Goal: Task Accomplishment & Management: Complete application form

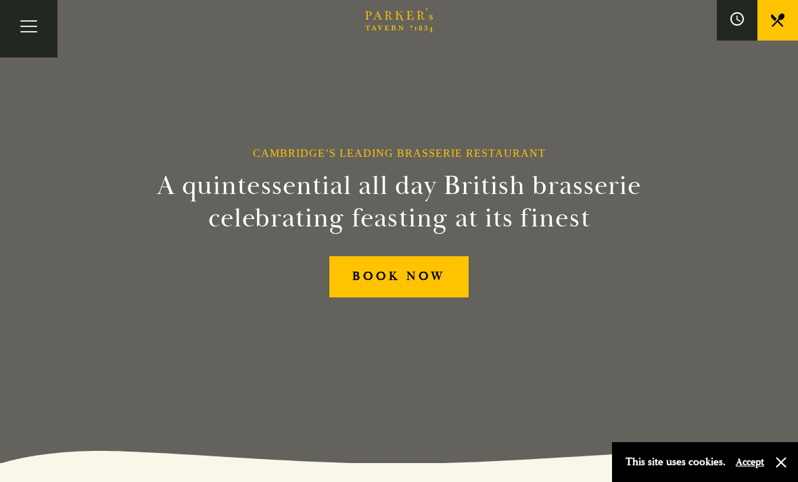
scroll to position [23, 0]
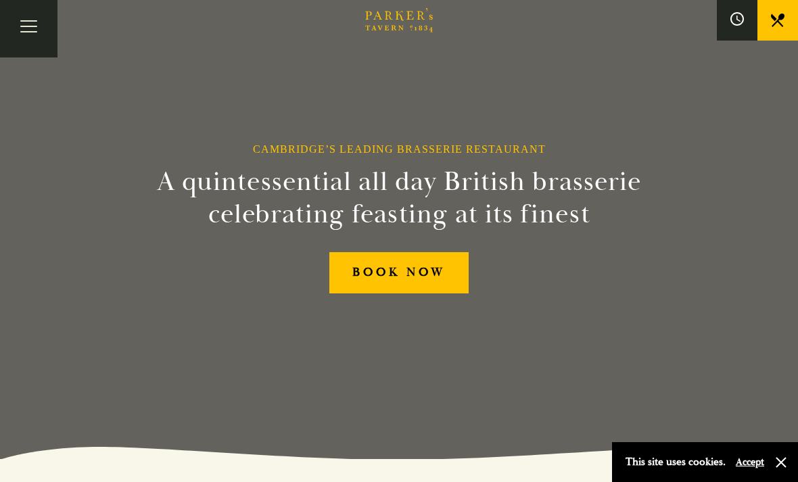
click at [751, 469] on button "Accept" at bounding box center [750, 462] width 28 height 13
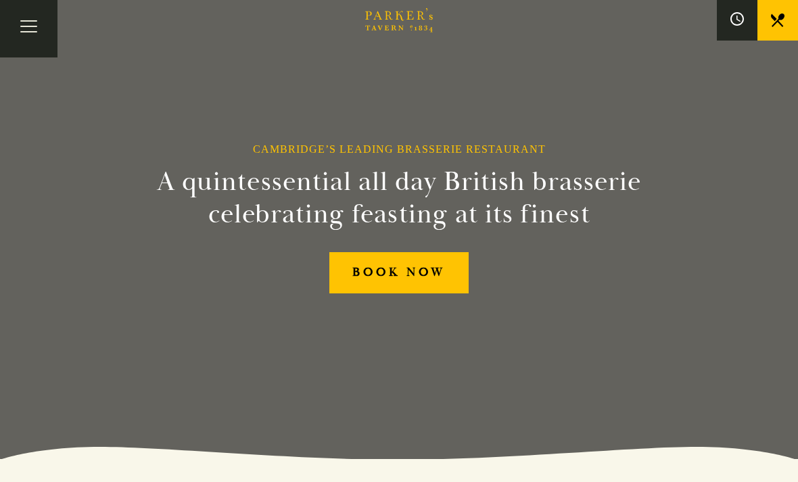
click at [26, 26] on button "Toggle navigation" at bounding box center [28, 28] width 57 height 57
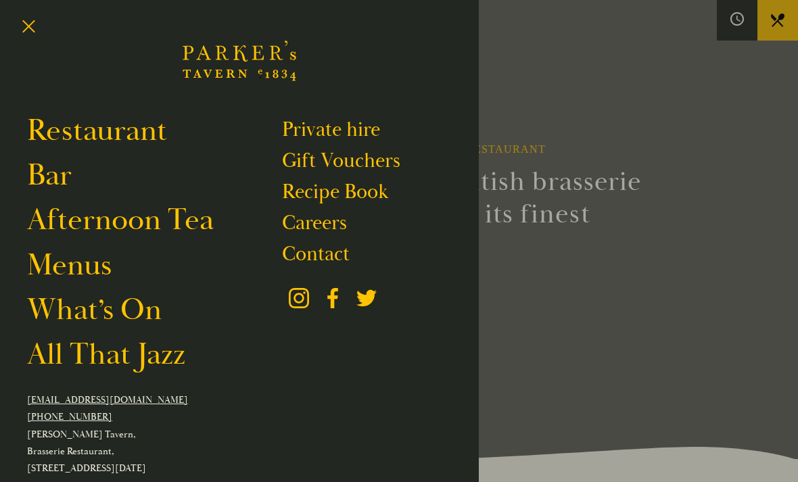
click at [322, 133] on link "Private hire" at bounding box center [331, 130] width 98 height 26
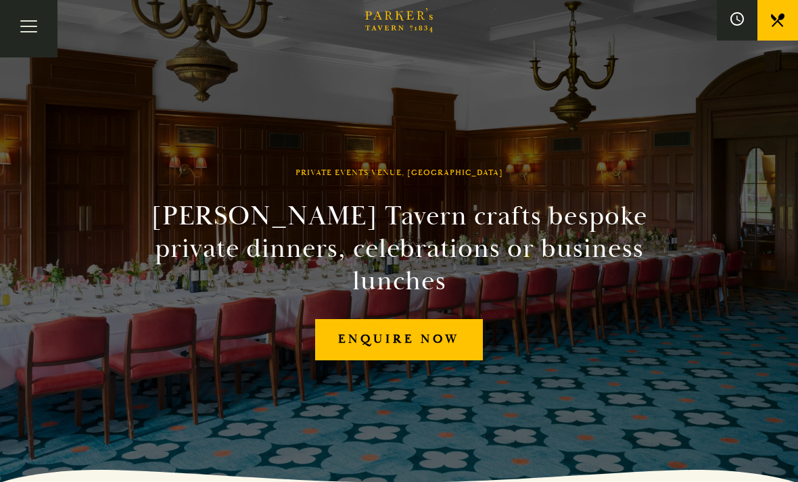
click at [386, 349] on link "Enquire now" at bounding box center [399, 339] width 168 height 41
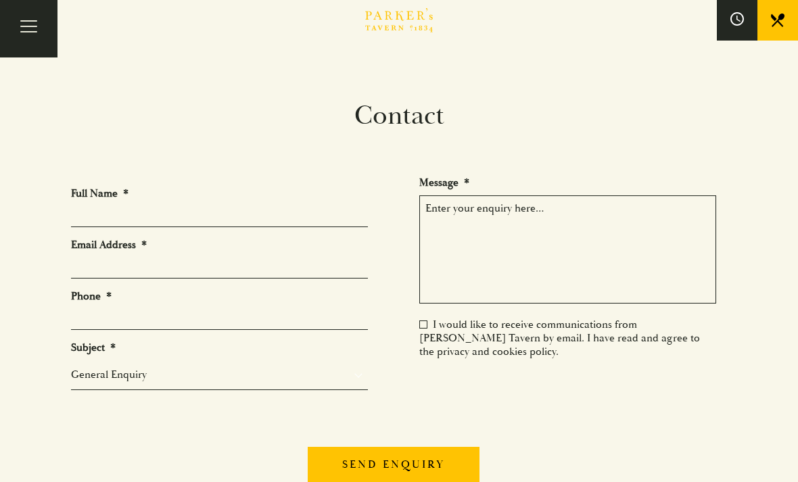
click at [234, 216] on input "Full Name *" at bounding box center [219, 216] width 297 height 21
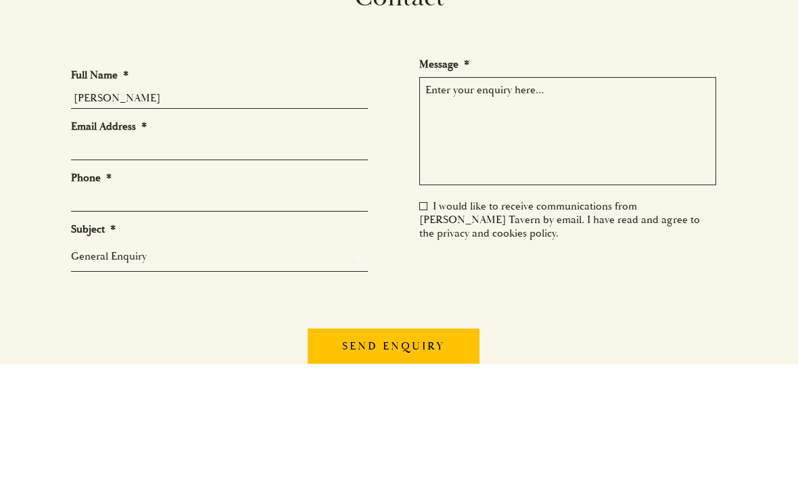
type input "Isobel Ascherson"
click at [91, 258] on input "Email Address *" at bounding box center [219, 268] width 297 height 21
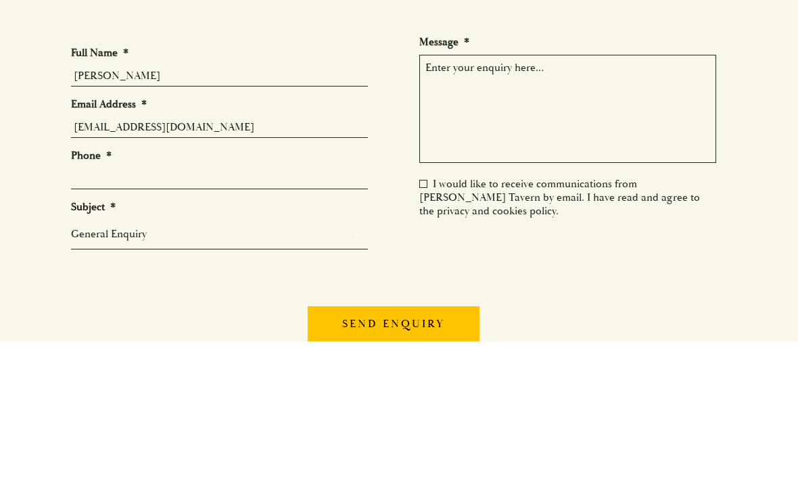
type input "isobelascherson@aol.com"
click at [82, 290] on label "Phone *" at bounding box center [91, 297] width 41 height 14
click at [82, 309] on input "Phone *" at bounding box center [219, 319] width 297 height 21
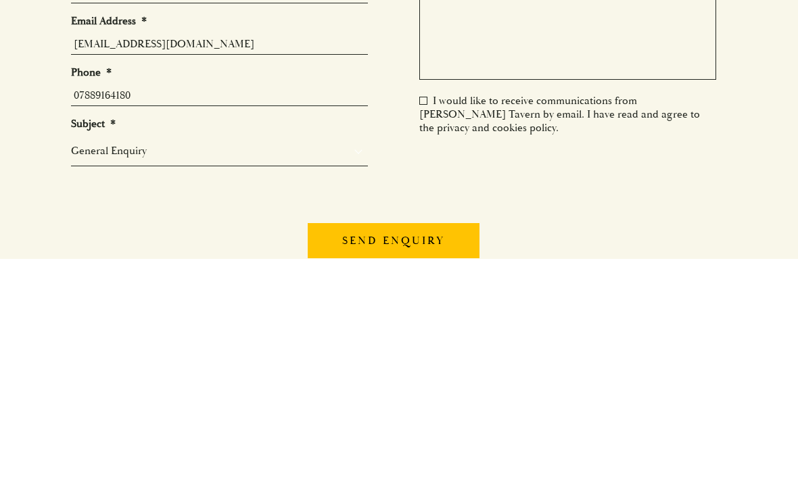
type input "07889164180"
click at [216, 367] on select "General Enquiry Private Bookings Group Bookings Events" at bounding box center [219, 375] width 297 height 16
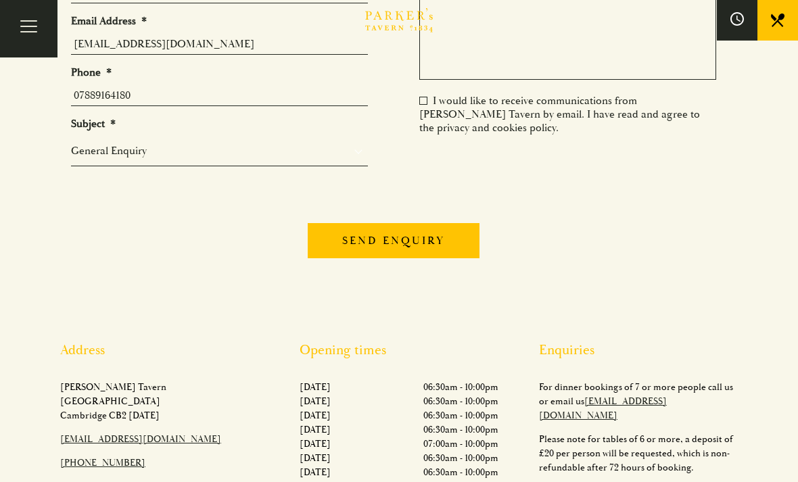
select select "Private Bookings"
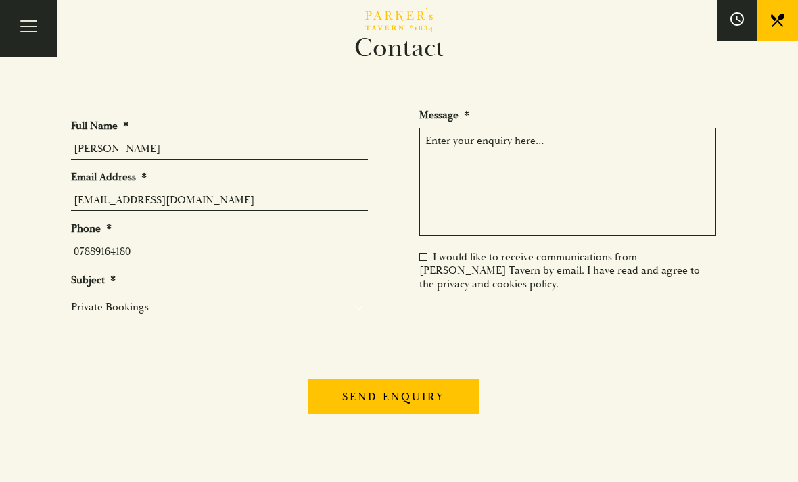
scroll to position [67, 0]
click at [437, 147] on textarea "Message *" at bounding box center [567, 183] width 297 height 108
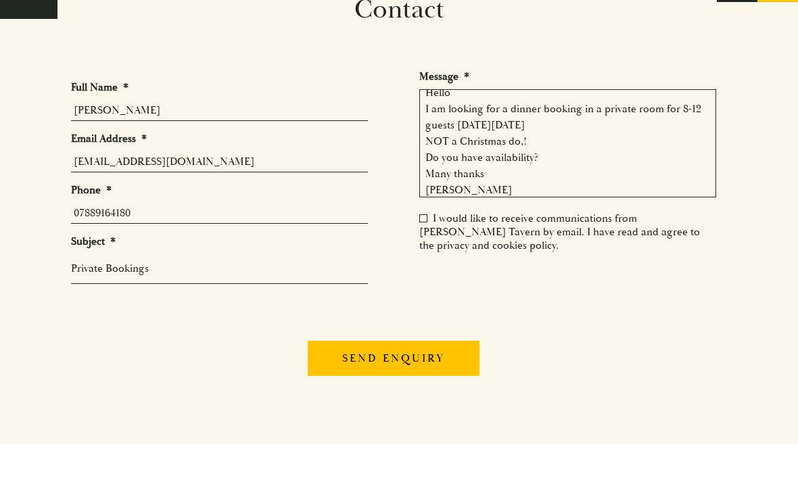
scroll to position [106, 0]
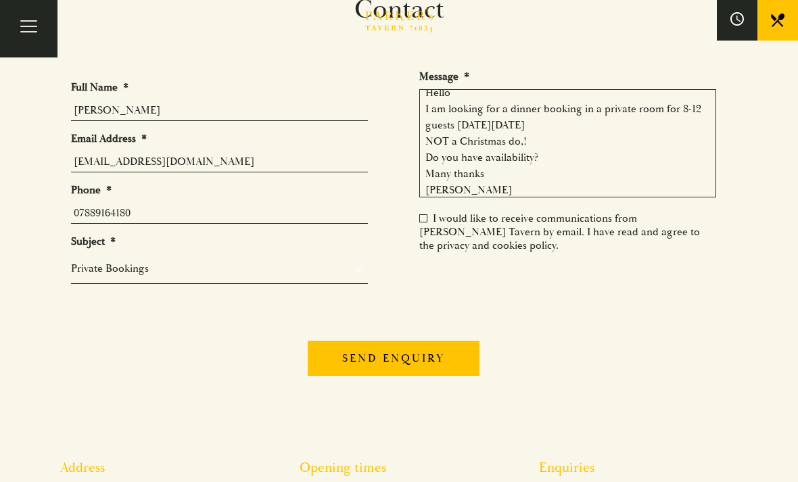
type textarea "Hello I am looking for a dinner booking in a private room for 8-12 guests on Fr…"
click at [426, 217] on label "I would like to receive communications from [PERSON_NAME] Tavern by email. I ha…" at bounding box center [559, 232] width 281 height 41
click at [422, 220] on input "I would like to receive communications from [PERSON_NAME] Tavern by email. I ha…" at bounding box center [422, 220] width 0 height 0
click at [430, 218] on label "I would like to receive communications from [PERSON_NAME] Tavern by email. I ha…" at bounding box center [559, 232] width 281 height 41
click at [422, 220] on input "I would like to receive communications from [PERSON_NAME] Tavern by email. I ha…" at bounding box center [422, 220] width 0 height 0
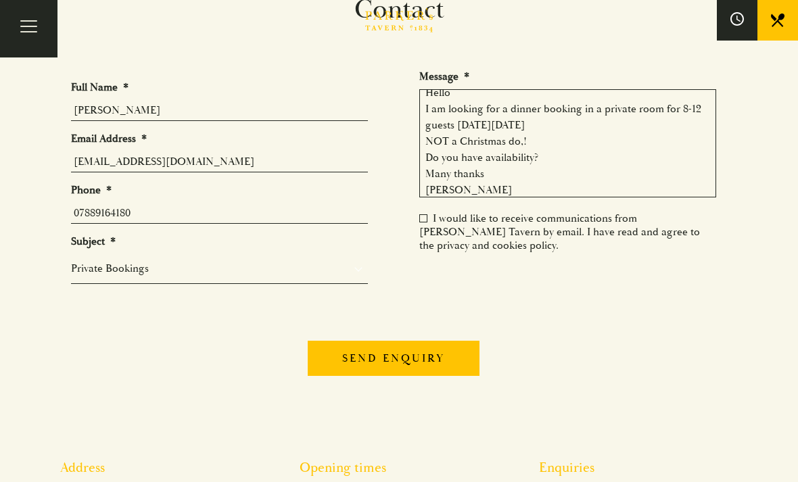
click at [425, 212] on label "I would like to receive communications from [PERSON_NAME] Tavern by email. I ha…" at bounding box center [559, 232] width 281 height 41
click at [422, 220] on input "I would like to receive communications from [PERSON_NAME] Tavern by email. I ha…" at bounding box center [422, 220] width 0 height 0
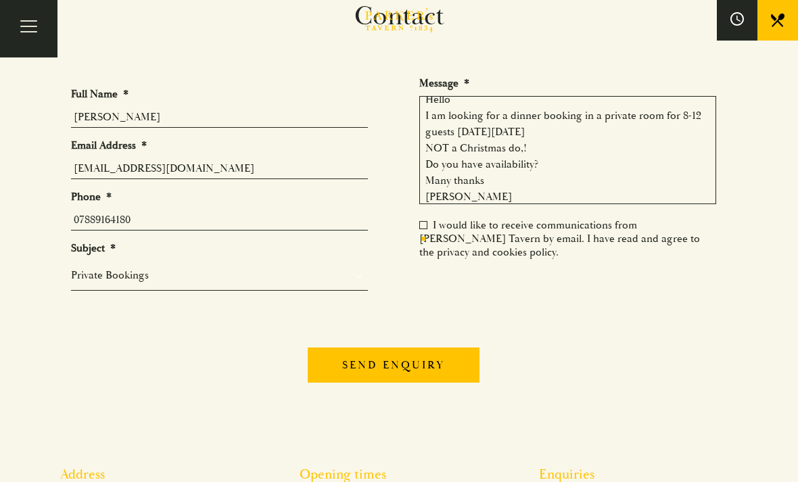
click at [423, 218] on label "I would like to receive communications from [PERSON_NAME] Tavern by email. I ha…" at bounding box center [559, 238] width 281 height 41
click at [422, 227] on input "I would like to receive communications from [PERSON_NAME] Tavern by email. I ha…" at bounding box center [422, 227] width 0 height 0
click at [469, 235] on label "I would like to receive communications from [PERSON_NAME] Tavern by email. I ha…" at bounding box center [559, 238] width 281 height 41
click at [422, 227] on input "I would like to receive communications from [PERSON_NAME] Tavern by email. I ha…" at bounding box center [422, 227] width 0 height 0
click at [425, 218] on label "I would like to receive communications from [PERSON_NAME] Tavern by email. I ha…" at bounding box center [559, 238] width 281 height 41
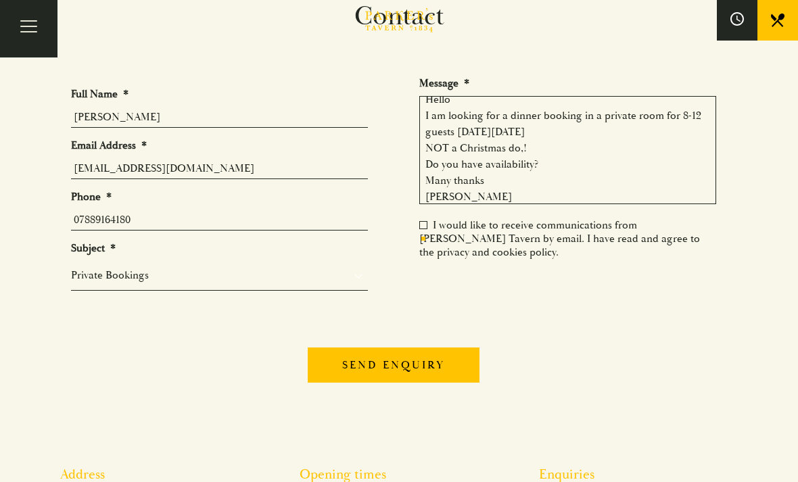
click at [422, 227] on input "I would like to receive communications from [PERSON_NAME] Tavern by email. I ha…" at bounding box center [422, 227] width 0 height 0
click at [463, 237] on label "I would like to receive communications from [PERSON_NAME] Tavern by email. I ha…" at bounding box center [559, 238] width 281 height 41
click at [422, 227] on input "I would like to receive communications from [PERSON_NAME] Tavern by email. I ha…" at bounding box center [422, 227] width 0 height 0
click at [417, 199] on ul "Full Name * Isobel Ascherson Email Address * isobelascherson@aol.com Phone * 07…" at bounding box center [399, 201] width 656 height 250
click at [443, 197] on textarea "Hello I am looking for a dinner booking in a private room for 8-12 guests on Fr…" at bounding box center [567, 150] width 297 height 108
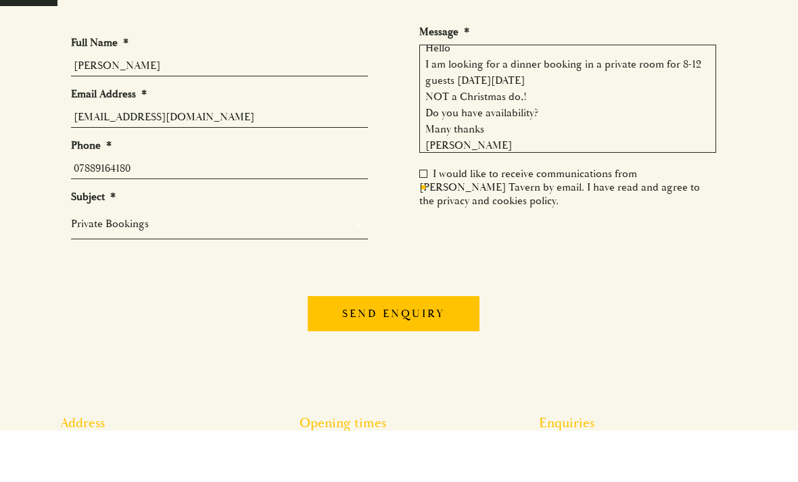
click at [430, 218] on label "I would like to receive communications from [PERSON_NAME] Tavern by email. I ha…" at bounding box center [559, 238] width 281 height 41
click at [422, 227] on input "I would like to receive communications from [PERSON_NAME] Tavern by email. I ha…" at bounding box center [422, 227] width 0 height 0
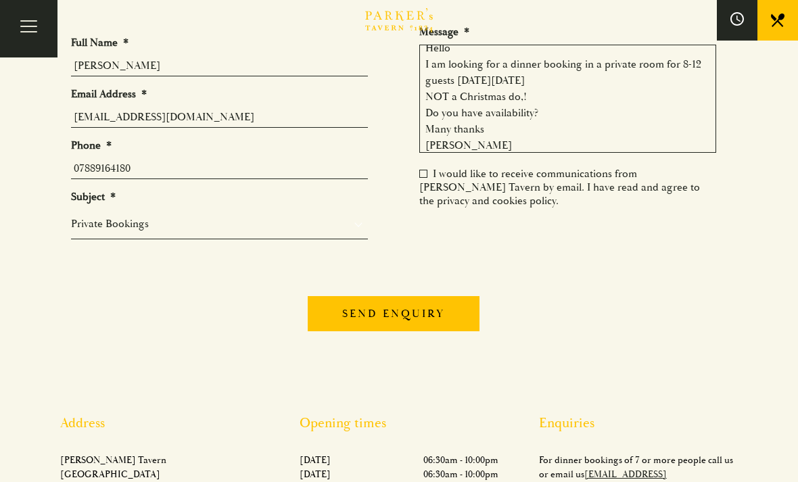
click at [427, 167] on label "I would like to receive communications from [PERSON_NAME] Tavern by email. I ha…" at bounding box center [559, 187] width 281 height 41
click at [422, 175] on input "I would like to receive communications from [PERSON_NAME] Tavern by email. I ha…" at bounding box center [422, 175] width 0 height 0
click at [425, 310] on input "Send enquiry" at bounding box center [394, 313] width 172 height 35
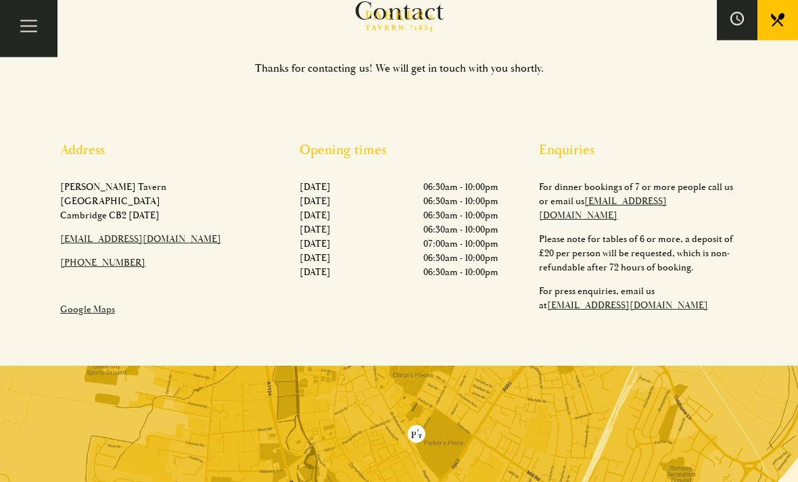
scroll to position [97, 0]
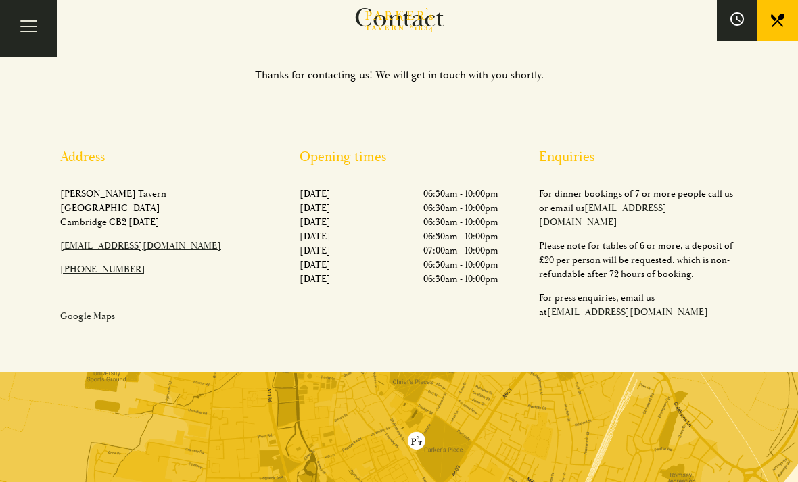
click at [775, 20] on icon at bounding box center [778, 21] width 14 height 14
click at [26, 30] on button "Toggle navigation" at bounding box center [28, 28] width 57 height 57
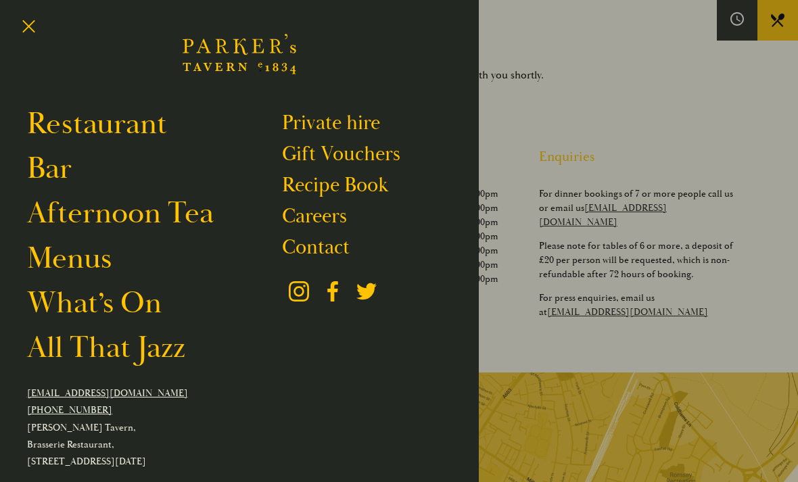
scroll to position [7, 0]
click at [81, 264] on link "Menus" at bounding box center [69, 257] width 85 height 37
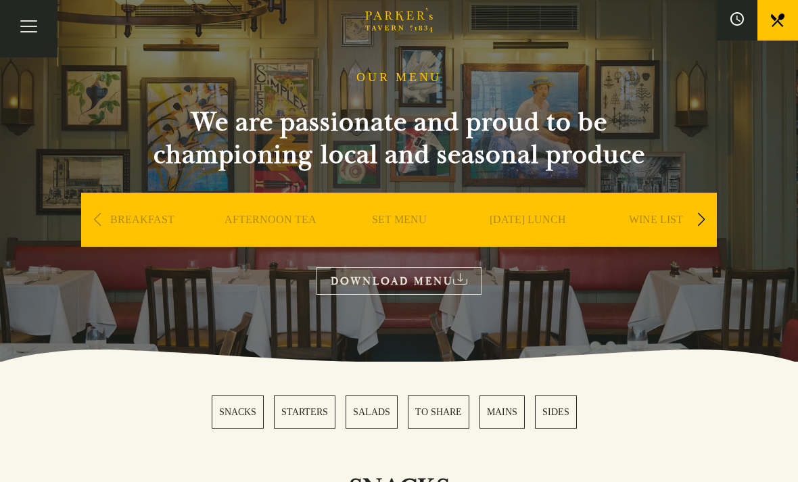
scroll to position [45, 0]
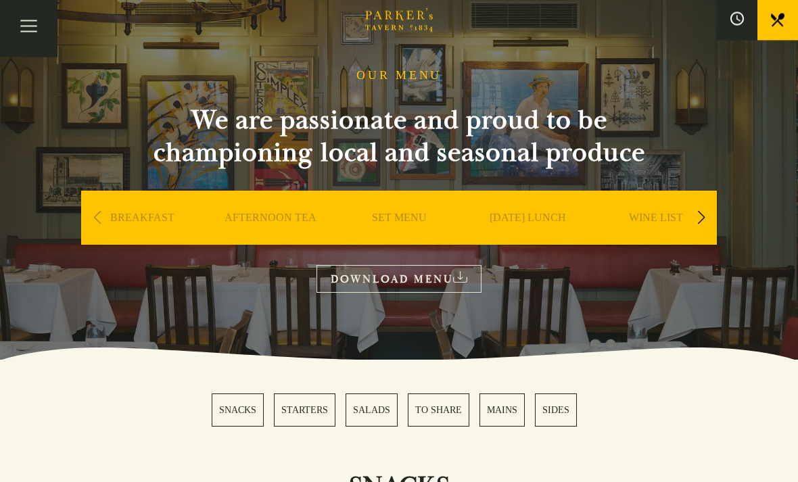
click at [467, 282] on icon at bounding box center [460, 277] width 14 height 11
